Goal: Information Seeking & Learning: Learn about a topic

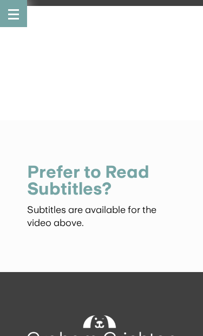
scroll to position [111, 0]
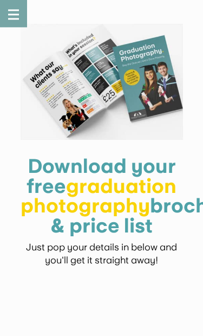
scroll to position [459, 0]
click at [151, 217] on font "graduation photography" at bounding box center [99, 195] width 156 height 43
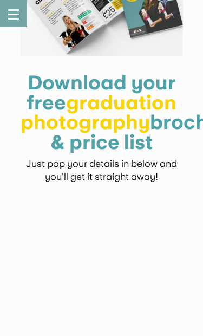
scroll to position [564, 0]
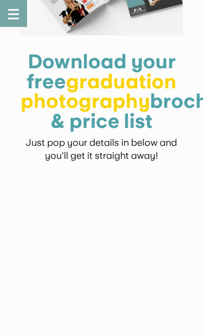
click at [86, 113] on font "graduation photography" at bounding box center [99, 90] width 156 height 43
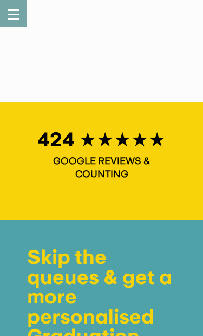
scroll to position [1088, 0]
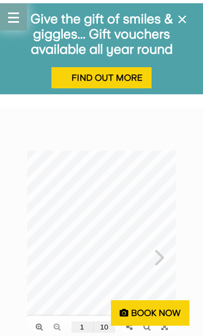
scroll to position [17, 0]
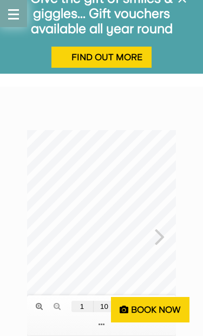
click at [169, 311] on link at bounding box center [164, 306] width 17 height 18
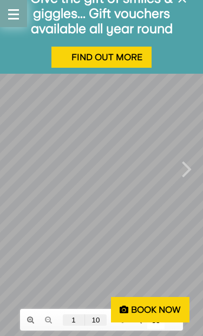
scroll to position [0, 0]
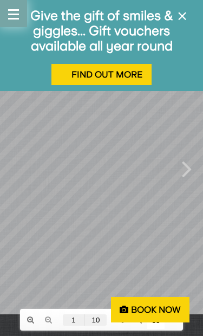
click at [195, 175] on div at bounding box center [101, 157] width 203 height 314
click at [181, 11] on span "×" at bounding box center [182, 16] width 10 height 21
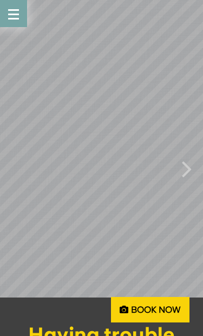
click at [187, 171] on icon at bounding box center [187, 168] width 10 height 28
click at [188, 171] on icon at bounding box center [187, 168] width 10 height 28
click at [186, 172] on icon at bounding box center [187, 168] width 10 height 28
click at [199, 173] on div at bounding box center [101, 157] width 203 height 314
click at [189, 172] on icon at bounding box center [187, 168] width 10 height 28
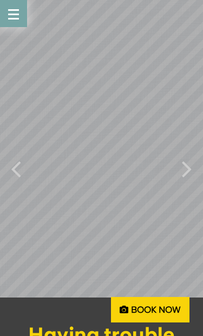
click at [189, 172] on icon at bounding box center [187, 168] width 10 height 28
click at [189, 175] on icon at bounding box center [187, 168] width 10 height 28
click at [197, 166] on div at bounding box center [101, 157] width 203 height 314
click at [188, 173] on icon at bounding box center [187, 168] width 10 height 28
click at [187, 171] on icon at bounding box center [187, 168] width 10 height 28
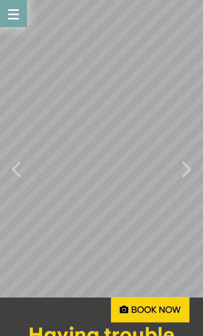
type input "10"
click at [188, 173] on div at bounding box center [101, 157] width 203 height 314
click at [14, 1] on button "button" at bounding box center [13, 13] width 27 height 27
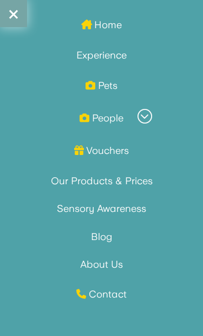
click at [10, 18] on span "button" at bounding box center [13, 14] width 9 height 9
